Goal: Task Accomplishment & Management: Use online tool/utility

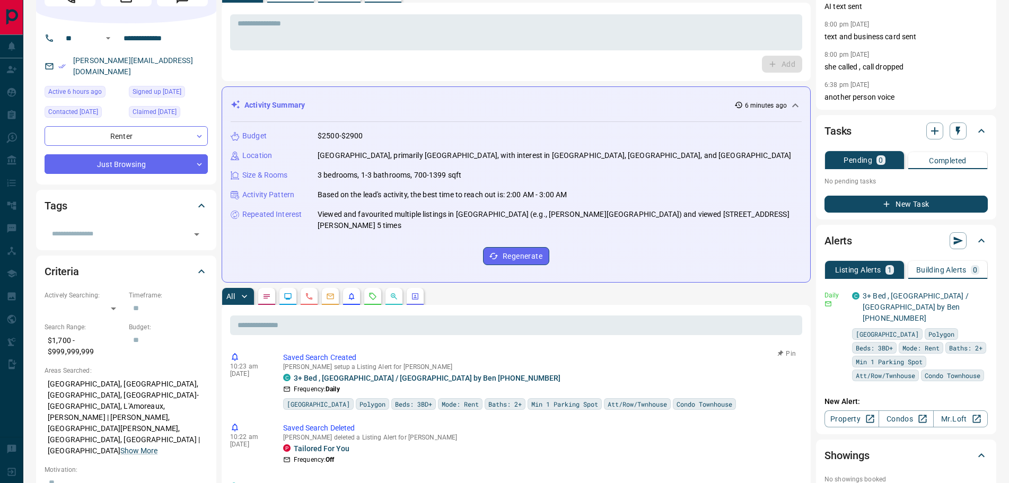
scroll to position [212, 0]
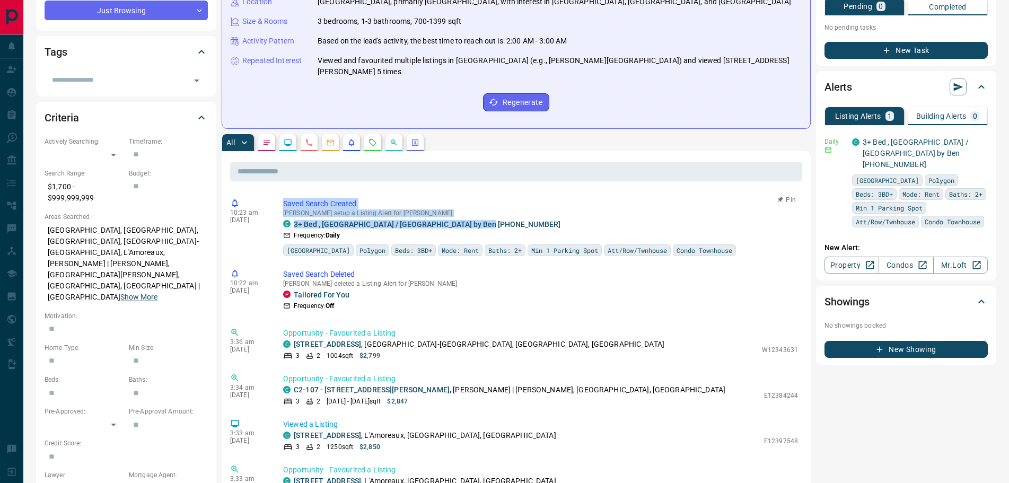
drag, startPoint x: 490, startPoint y: 223, endPoint x: 280, endPoint y: 203, distance: 211.0
click at [280, 203] on div "10:23 am [DATE] Saved Search Created [PERSON_NAME] setup a Listing Alert for [P…" at bounding box center [516, 227] width 572 height 64
copy div "Saved Search Created [PERSON_NAME] setup a Listing Alert for [PERSON_NAME] C 3+…"
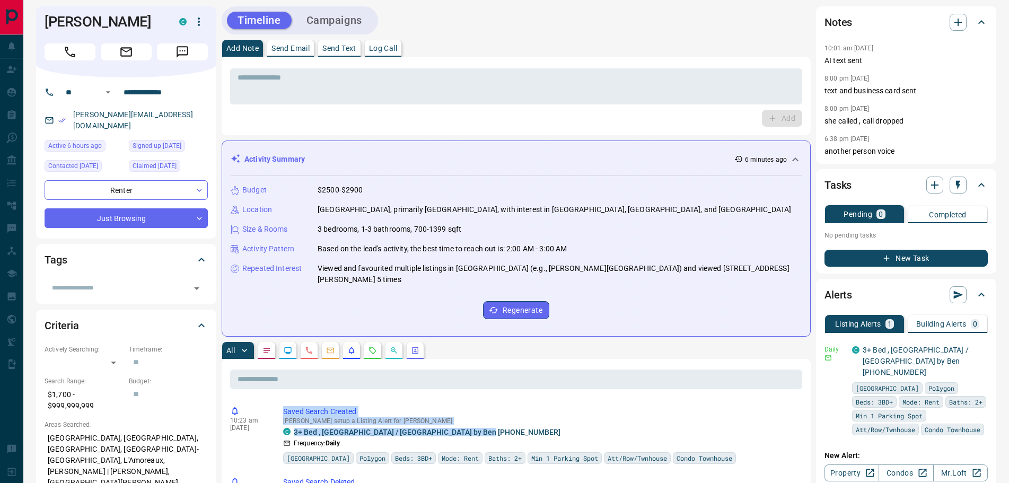
scroll to position [0, 0]
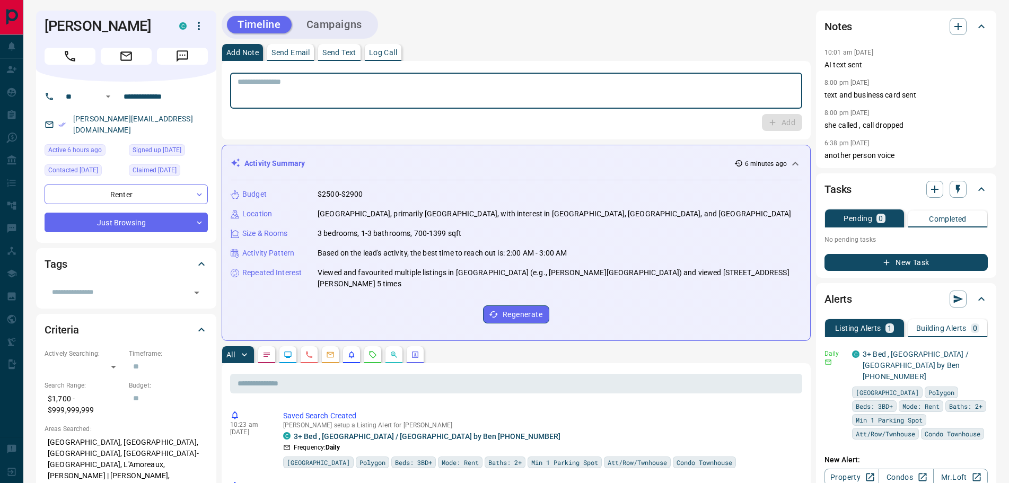
click at [287, 83] on textarea at bounding box center [516, 90] width 557 height 27
paste textarea "**********"
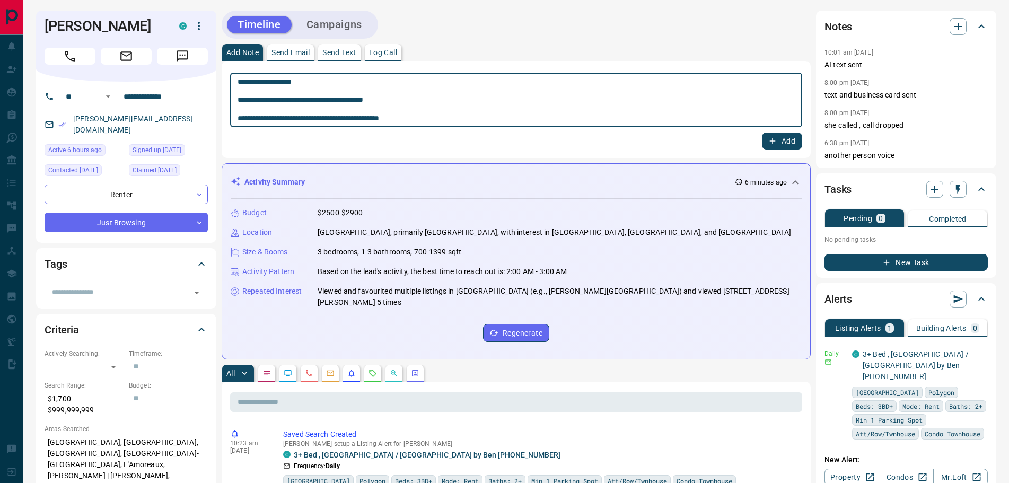
type textarea "**********"
click at [788, 135] on button "Add" at bounding box center [782, 141] width 40 height 17
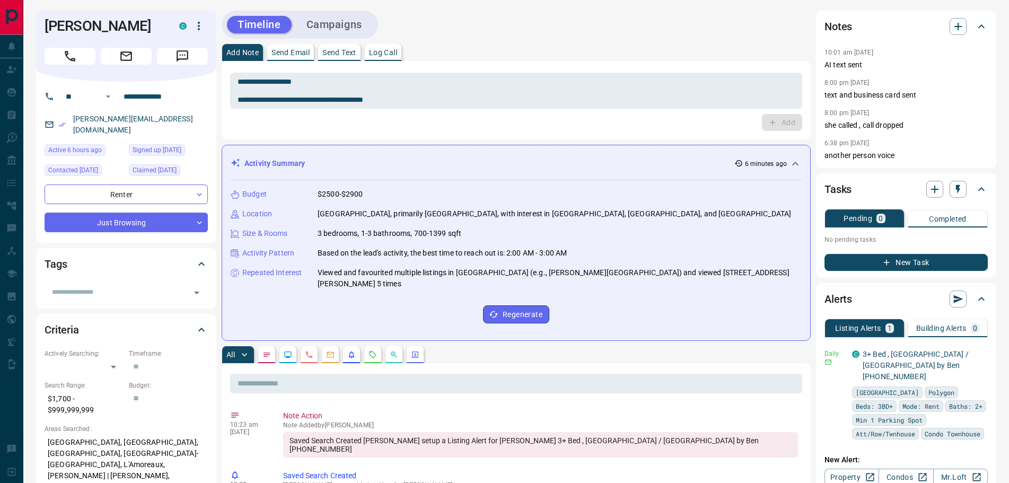
drag, startPoint x: 145, startPoint y: 30, endPoint x: 40, endPoint y: 24, distance: 104.6
click at [40, 24] on div "[PERSON_NAME]" at bounding box center [126, 46] width 180 height 71
copy h1 "[PERSON_NAME]"
